Goal: Information Seeking & Learning: Learn about a topic

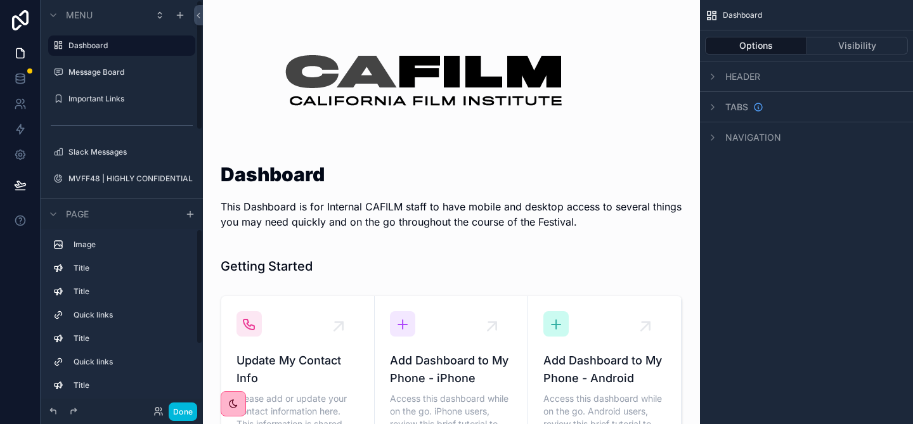
click at [183, 410] on button "Done" at bounding box center [183, 412] width 29 height 18
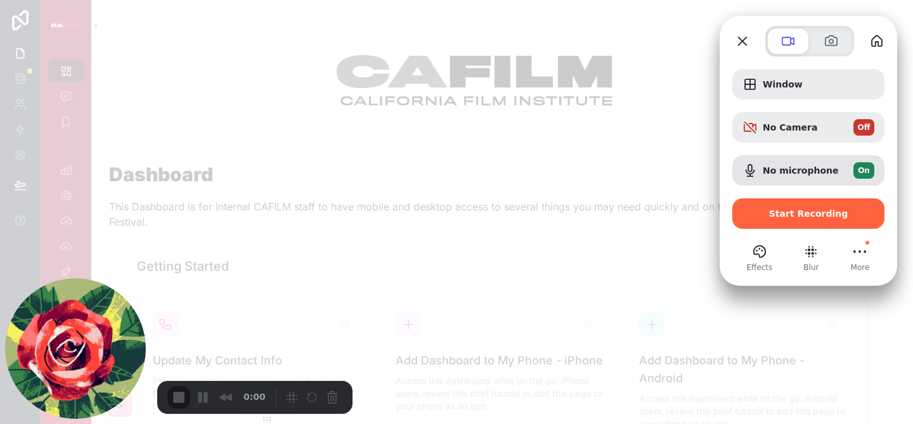
click at [727, 242] on div "Window No Camera Off No microphone On Start Recording Effects Blur More" at bounding box center [809, 164] width 178 height 217
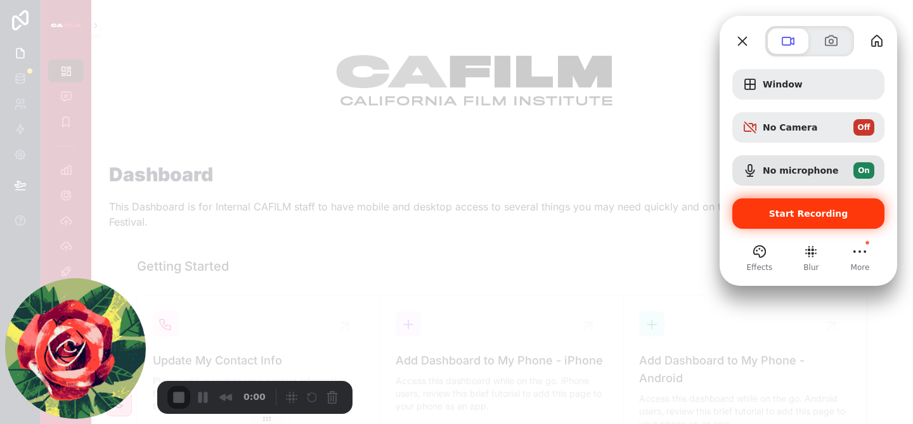
click at [798, 214] on span "Start Recording" at bounding box center [808, 214] width 79 height 10
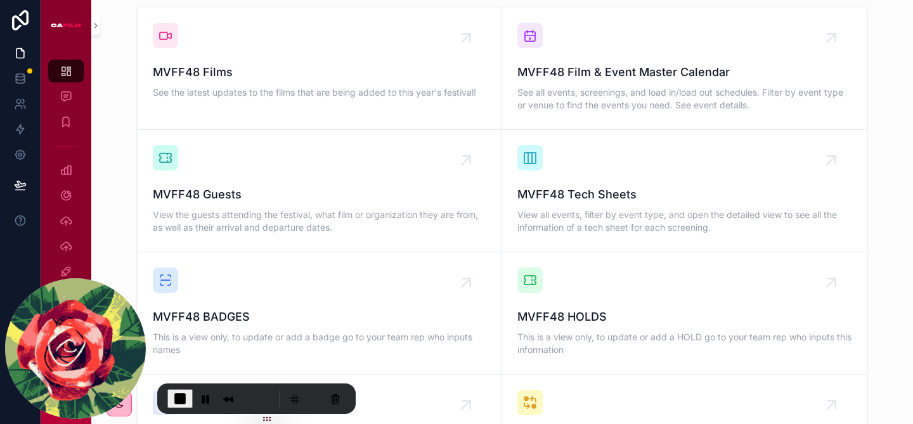
scroll to position [896, 0]
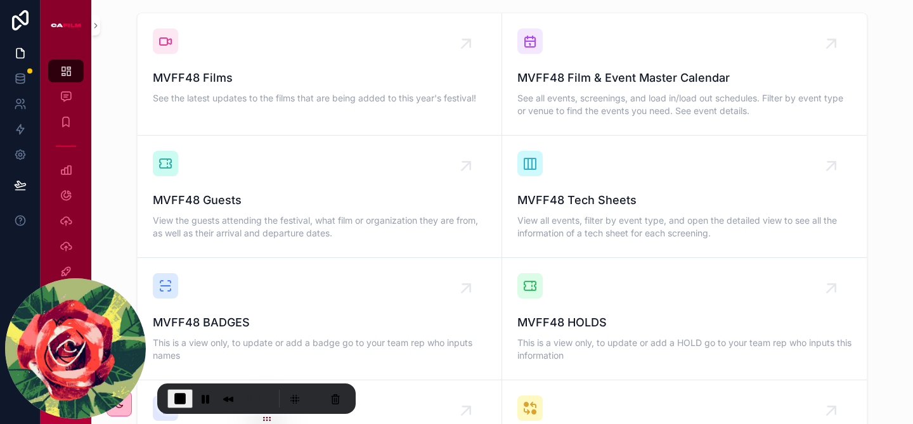
click at [597, 69] on span "MVFF48 Film & Event Master Calendar" at bounding box center [685, 78] width 334 height 18
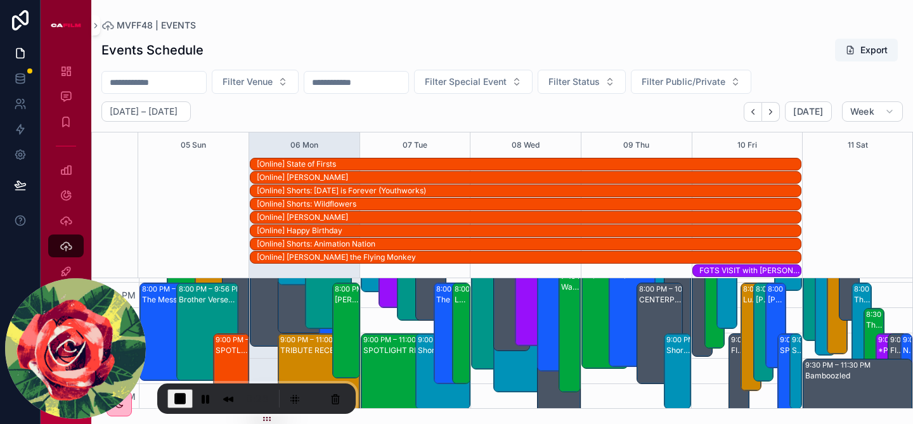
scroll to position [1005, 0]
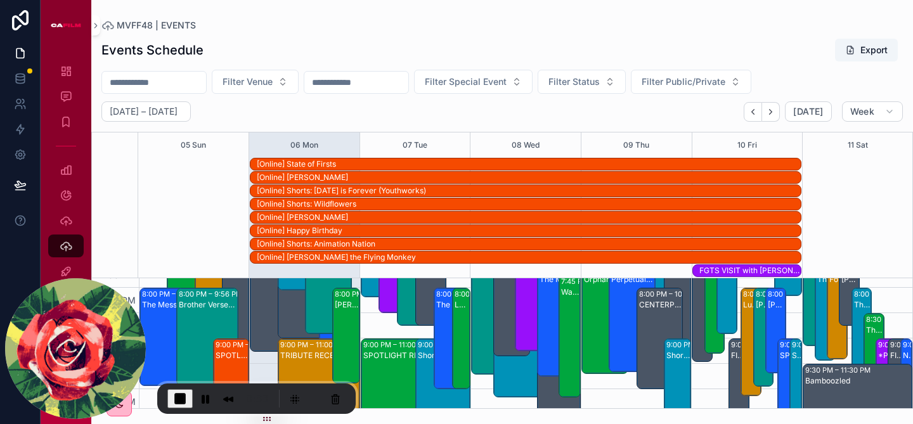
click at [162, 89] on input "scrollable content" at bounding box center [154, 83] width 104 height 18
type input "*********"
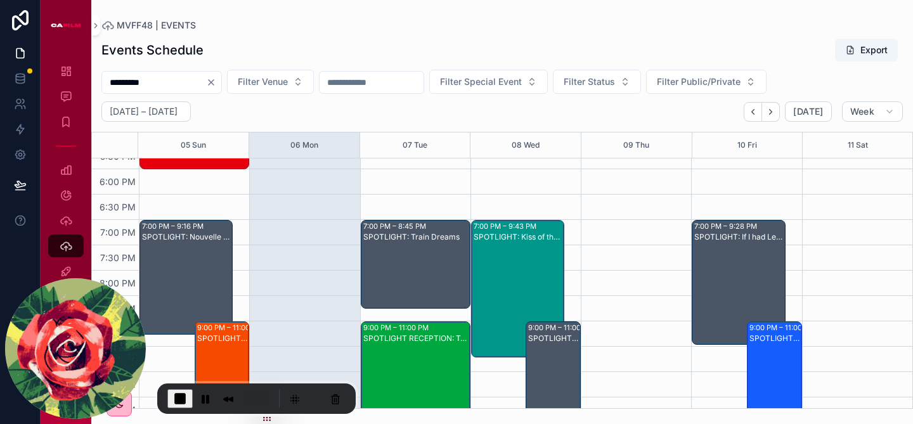
scroll to position [743, 0]
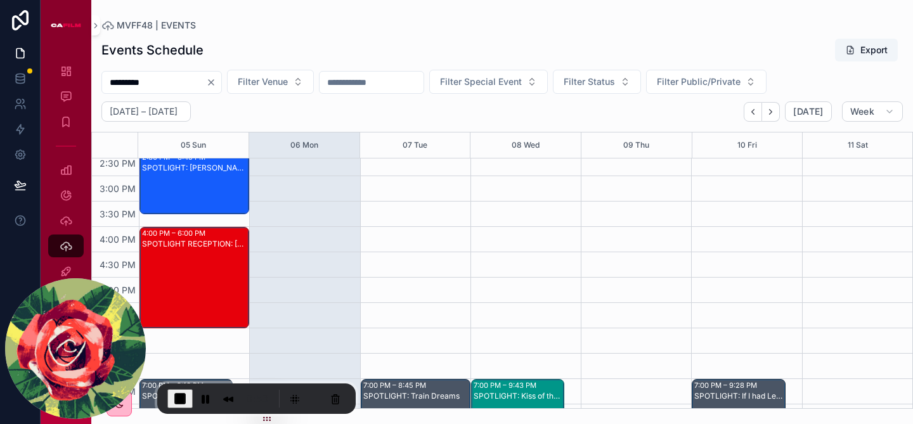
click at [277, 82] on span "Filter Venue" at bounding box center [263, 81] width 50 height 13
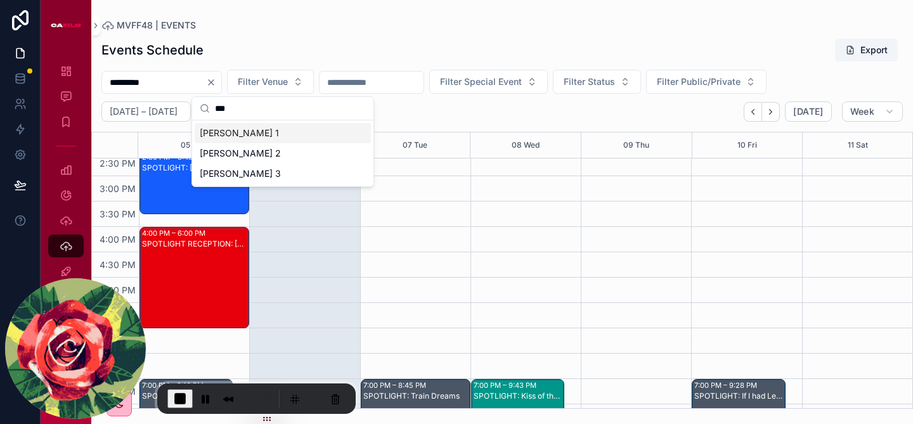
type input "***"
click at [225, 131] on div "[PERSON_NAME] 1" at bounding box center [283, 133] width 176 height 20
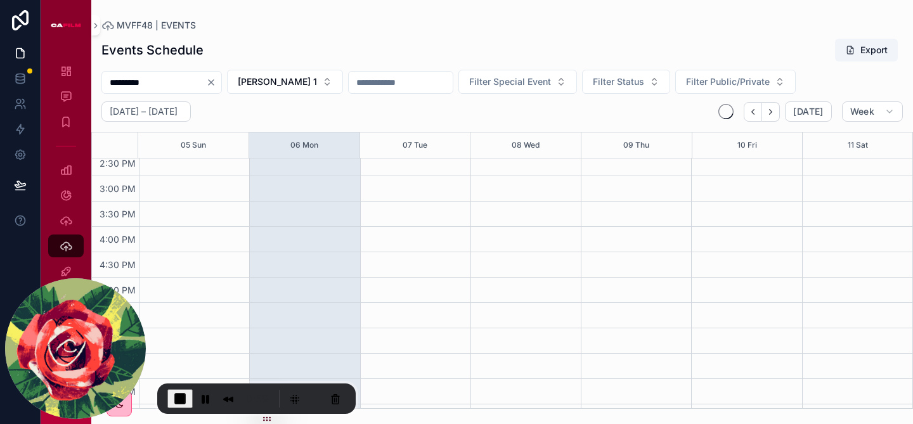
click at [216, 77] on icon "Clear" at bounding box center [211, 82] width 10 height 10
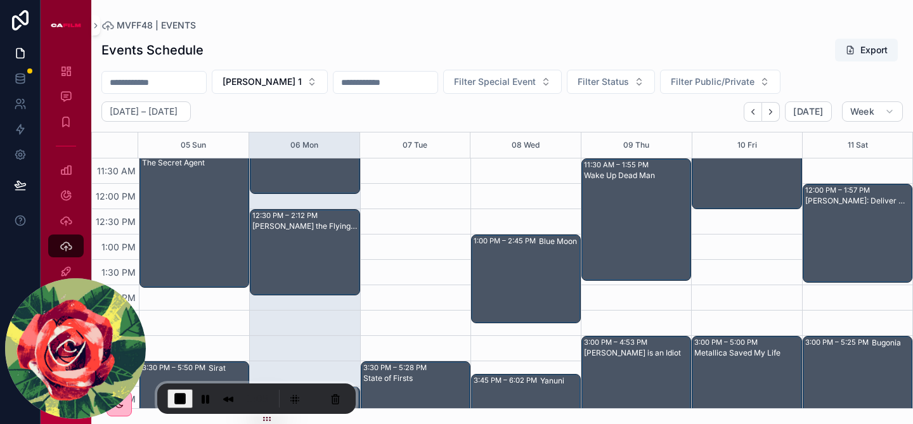
scroll to position [583, 0]
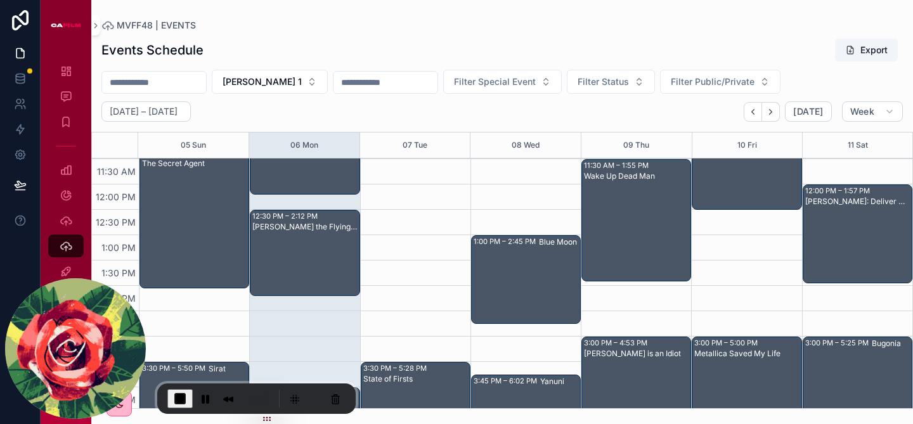
click at [501, 82] on span "Filter Special Event" at bounding box center [495, 81] width 82 height 13
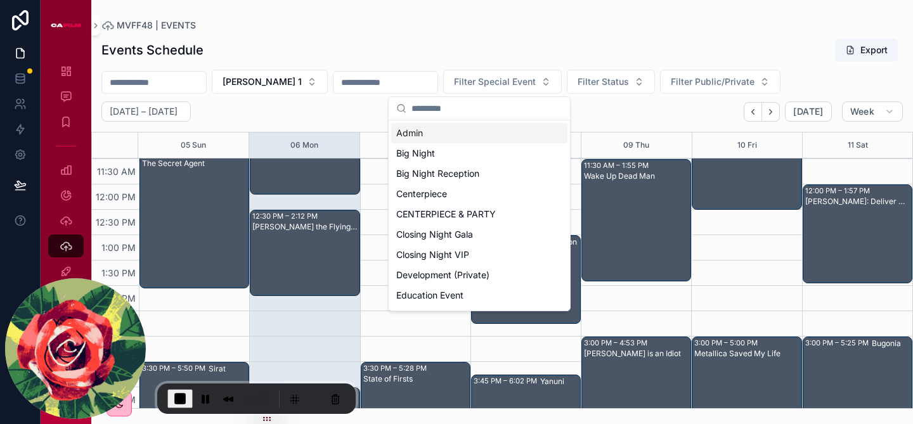
click at [501, 82] on span "Filter Special Event" at bounding box center [495, 81] width 82 height 13
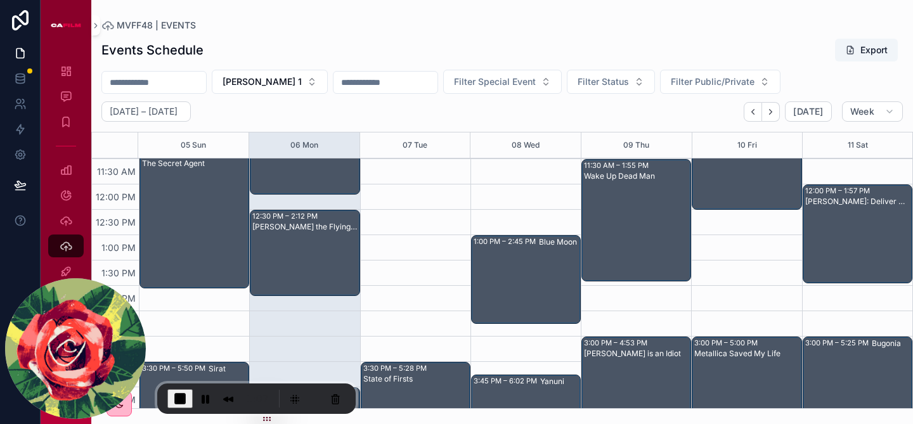
click at [485, 87] on span "Filter Special Event" at bounding box center [495, 81] width 82 height 13
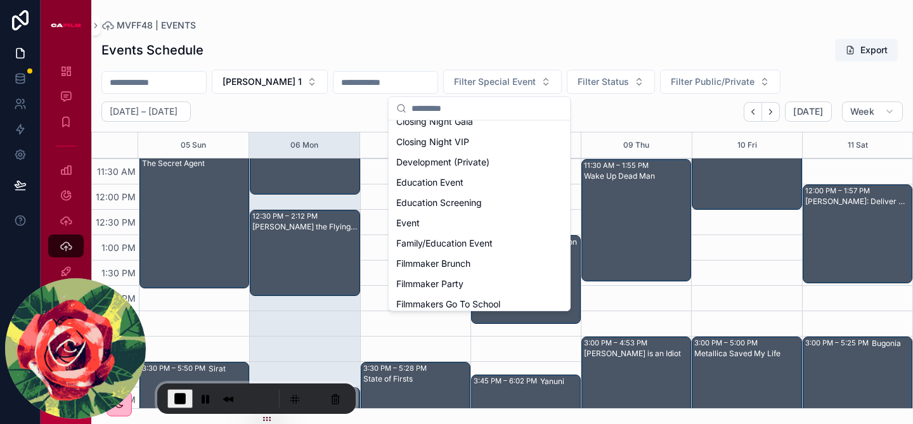
scroll to position [87, 0]
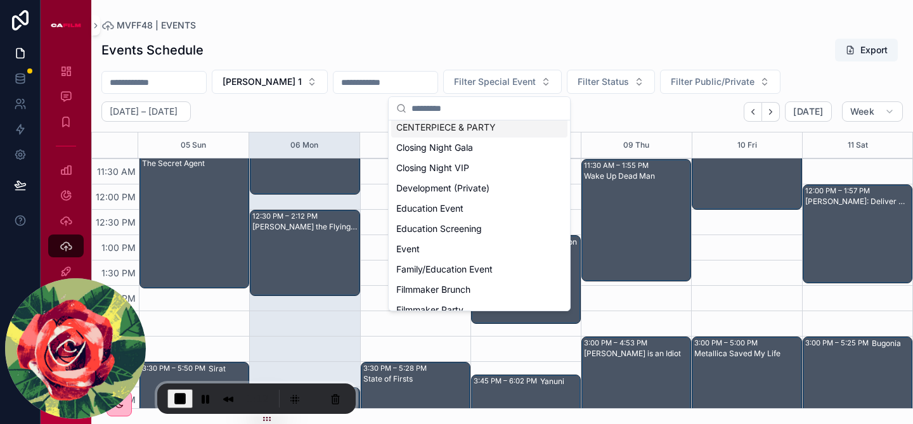
click at [590, 86] on span "Filter Status" at bounding box center [603, 81] width 51 height 13
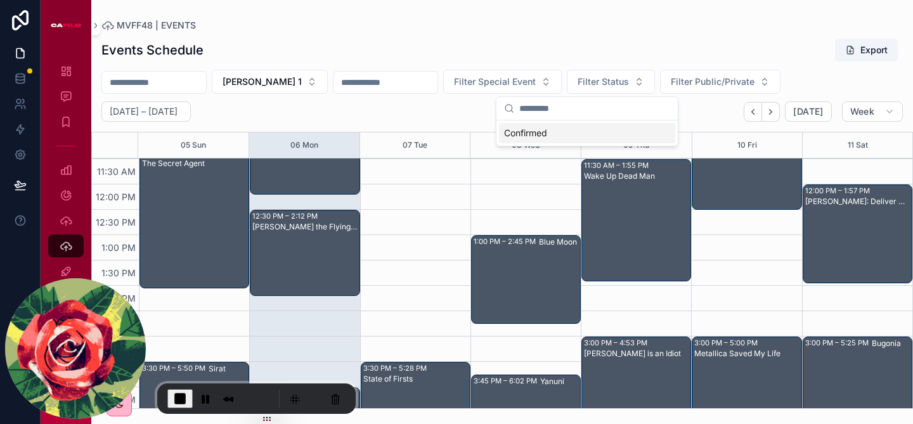
click at [693, 77] on span "Filter Public/Private" at bounding box center [713, 81] width 84 height 13
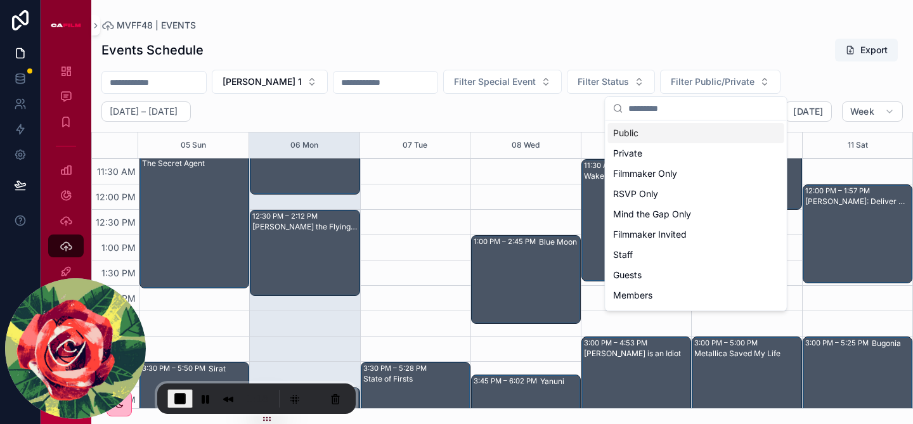
click at [668, 51] on div "Events Schedule Export" at bounding box center [502, 50] width 802 height 24
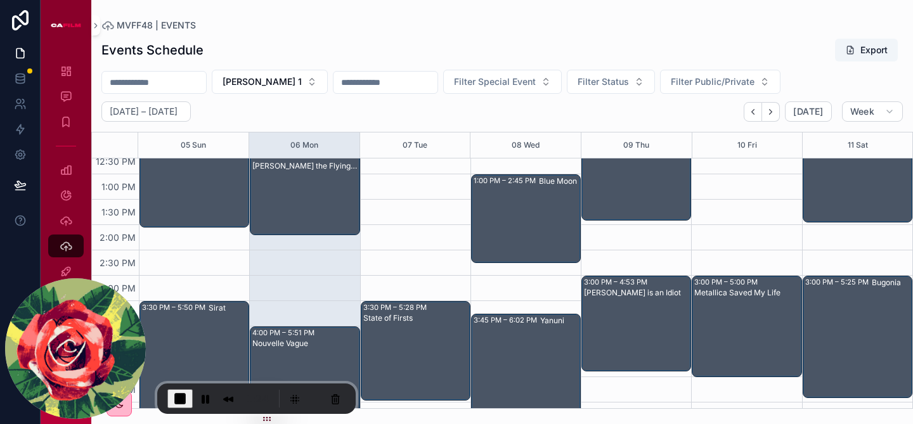
scroll to position [637, 0]
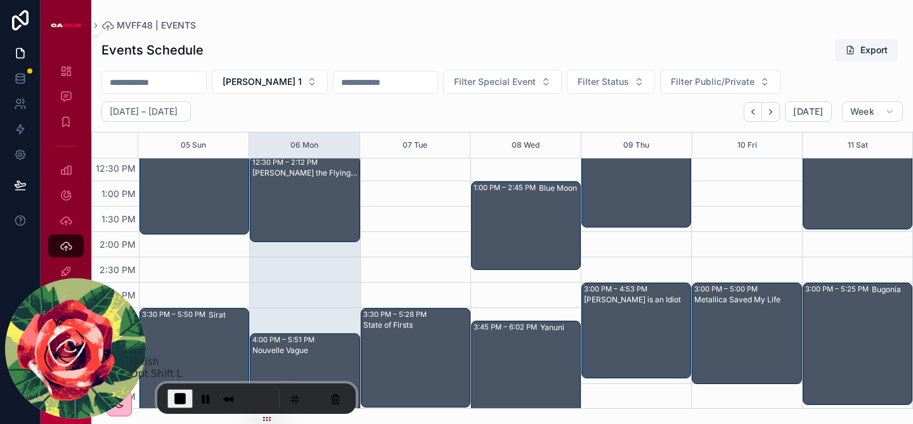
click at [179, 401] on span "End Recording" at bounding box center [180, 398] width 15 height 15
